Goal: Information Seeking & Learning: Learn about a topic

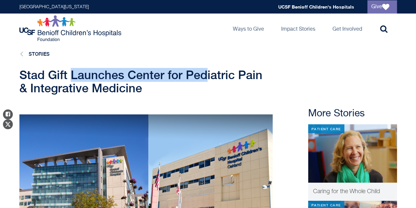
drag, startPoint x: 116, startPoint y: 78, endPoint x: 208, endPoint y: 77, distance: 91.8
click at [208, 77] on span "Stad Gift Launches Center for Pediatric Pain & Integrative Medicine" at bounding box center [140, 81] width 243 height 27
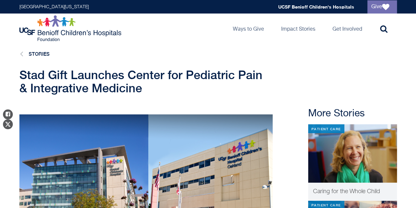
click at [121, 89] on span "Stad Gift Launches Center for Pediatric Pain & Integrative Medicine" at bounding box center [140, 81] width 243 height 27
drag, startPoint x: 92, startPoint y: 77, endPoint x: 160, endPoint y: 77, distance: 67.8
click at [159, 77] on span "Stad Gift Launches Center for Pediatric Pain & Integrative Medicine" at bounding box center [140, 81] width 243 height 27
drag, startPoint x: 222, startPoint y: 75, endPoint x: 252, endPoint y: 75, distance: 29.6
click at [251, 75] on span "Stad Gift Launches Center for Pediatric Pain & Integrative Medicine" at bounding box center [140, 81] width 243 height 27
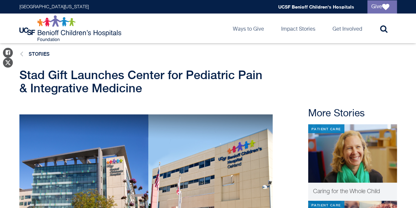
scroll to position [200, 0]
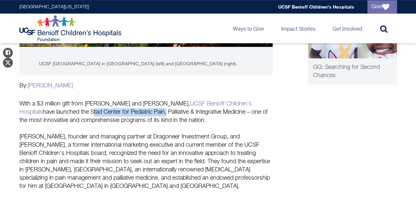
drag, startPoint x: 29, startPoint y: 110, endPoint x: 103, endPoint y: 112, distance: 73.7
click at [103, 112] on p "With a $3 million gift from [PERSON_NAME] and [PERSON_NAME], [GEOGRAPHIC_DATA] …" at bounding box center [145, 112] width 253 height 25
copy p "Stad Center for Pediatric Pain"
click at [40, 112] on p "With a $3 million gift from [PERSON_NAME] and [PERSON_NAME], [GEOGRAPHIC_DATA] …" at bounding box center [145, 112] width 253 height 25
drag, startPoint x: 29, startPoint y: 112, endPoint x: 103, endPoint y: 112, distance: 74.1
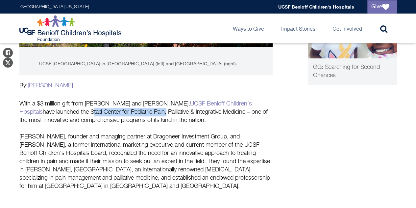
click at [103, 112] on p "With a $3 million gift from [PERSON_NAME] and [PERSON_NAME], [GEOGRAPHIC_DATA] …" at bounding box center [145, 112] width 253 height 25
copy p "Stad Center for Pediatric Pain"
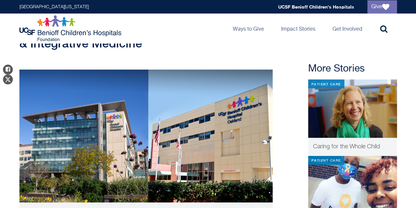
scroll to position [0, 0]
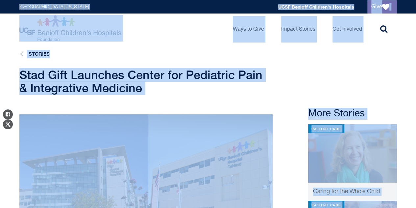
click at [332, 76] on div "Stad Gift Launches Center for Pediatric Pain & Integrative Medicine" at bounding box center [208, 81] width 390 height 26
click at [300, 90] on div "Stad Gift Launches Center for Pediatric Pain & Integrative Medicine" at bounding box center [208, 81] width 390 height 26
